Goal: Information Seeking & Learning: Learn about a topic

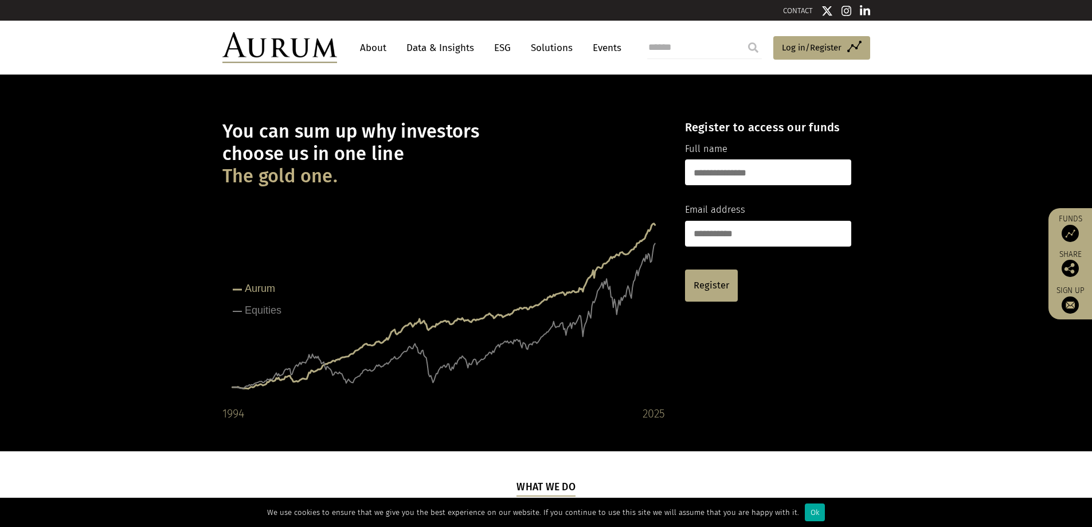
click at [544, 46] on link "Solutions" at bounding box center [551, 47] width 53 height 21
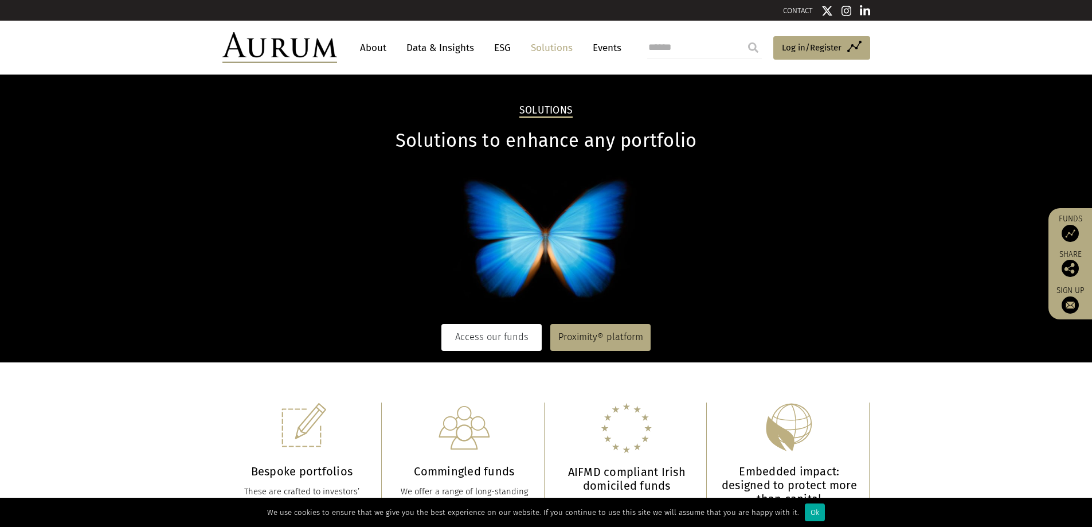
click at [516, 341] on link "Access our funds" at bounding box center [491, 337] width 100 height 26
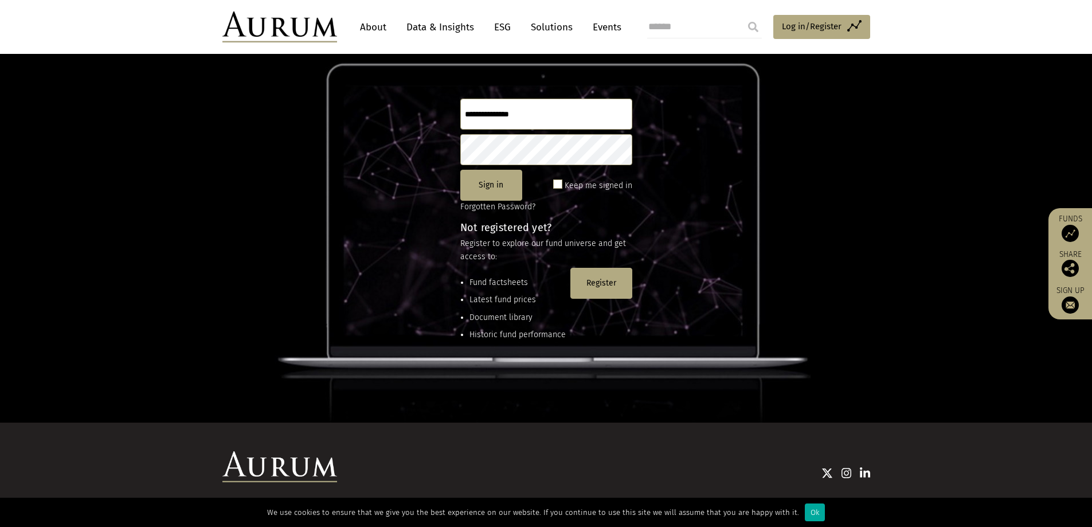
scroll to position [152, 0]
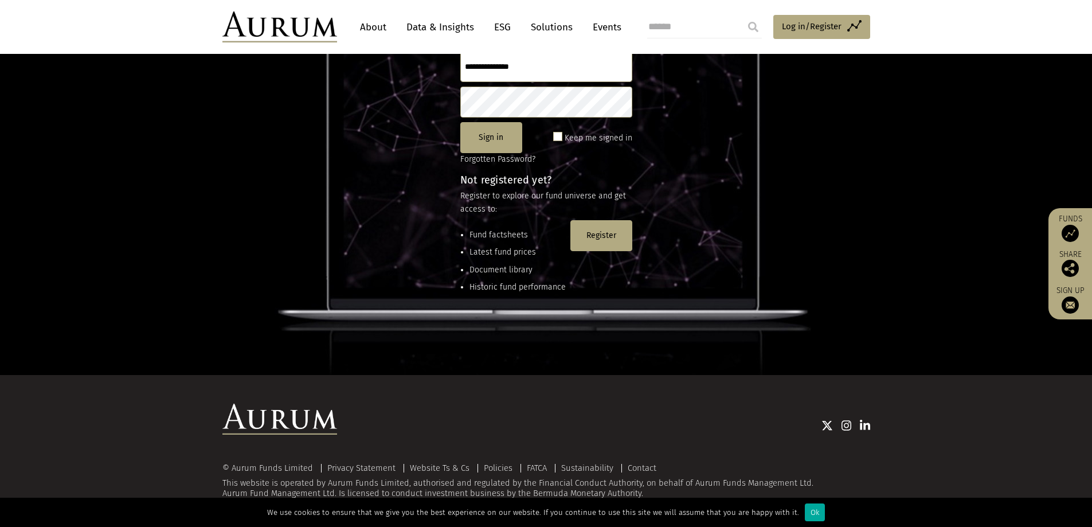
click at [260, 21] on img at bounding box center [279, 26] width 115 height 31
click at [364, 32] on link "About" at bounding box center [373, 27] width 38 height 21
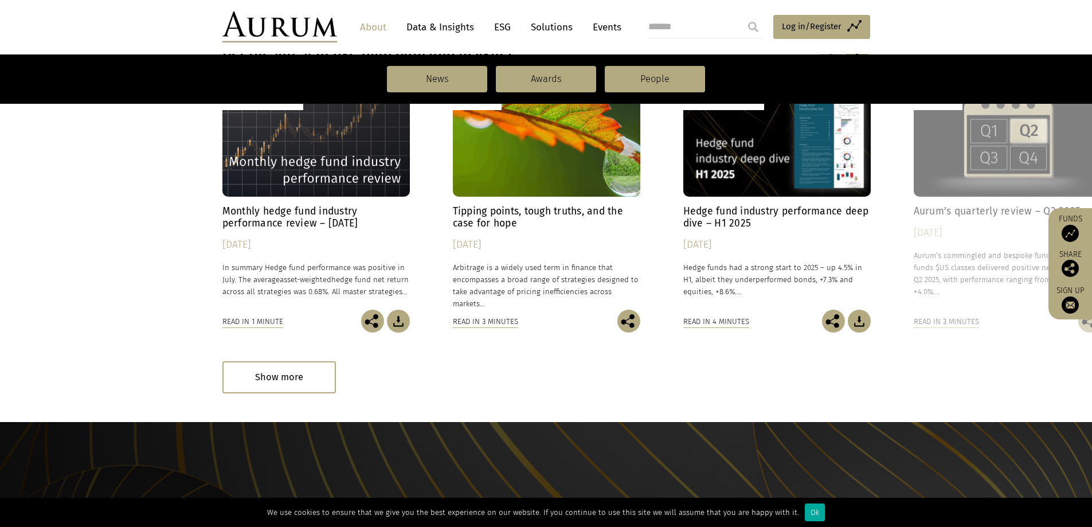
scroll to position [873, 0]
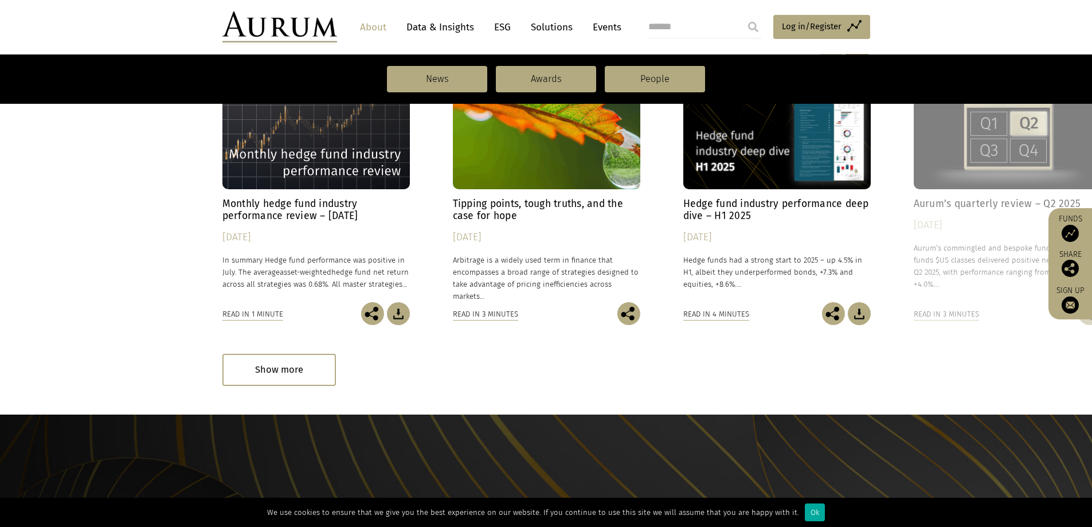
click at [427, 25] on link "Data & Insights" at bounding box center [440, 27] width 79 height 21
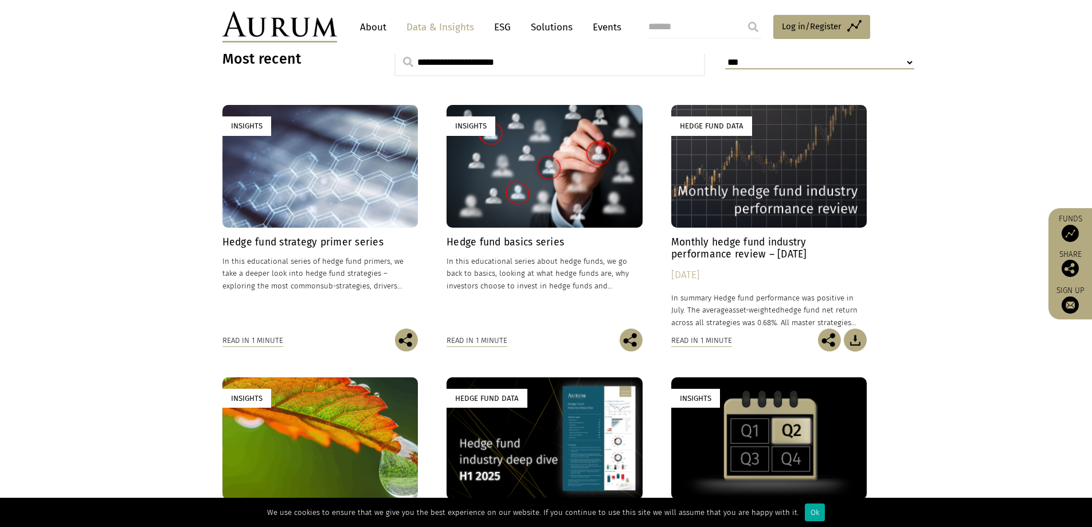
scroll to position [315, 0]
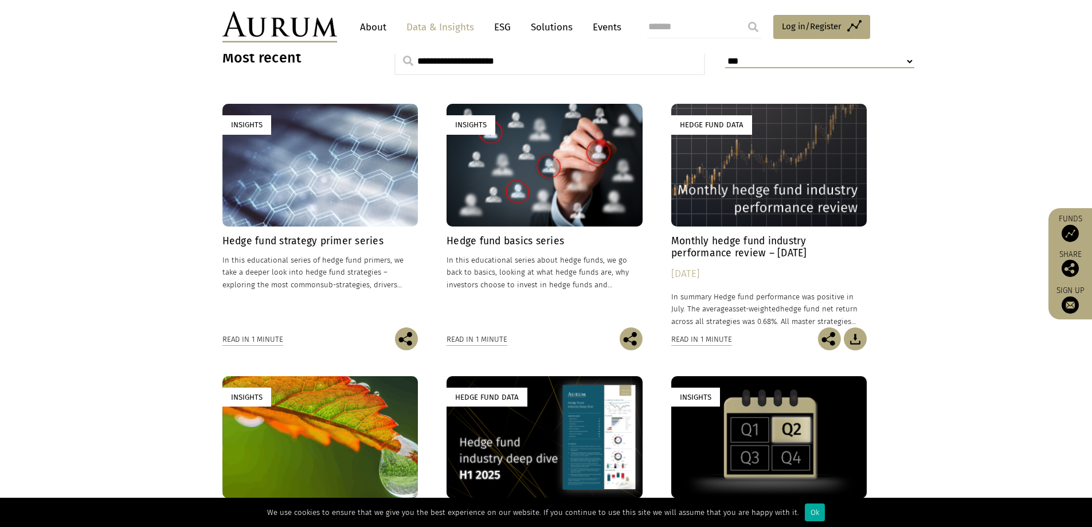
click at [342, 235] on h4 "Hedge fund strategy primer series" at bounding box center [320, 241] width 196 height 12
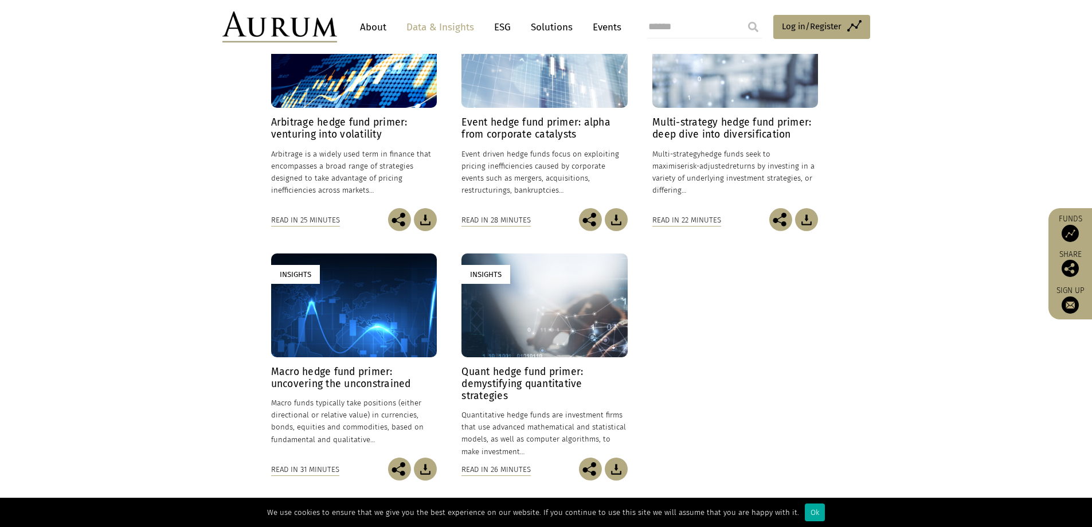
scroll to position [328, 0]
